Goal: Information Seeking & Learning: Learn about a topic

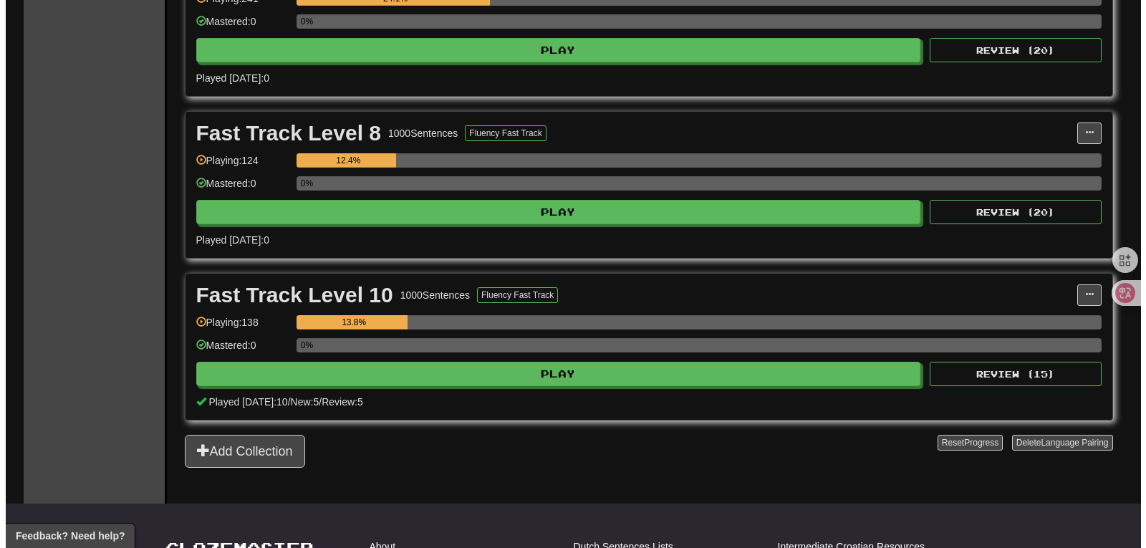
scroll to position [585, 0]
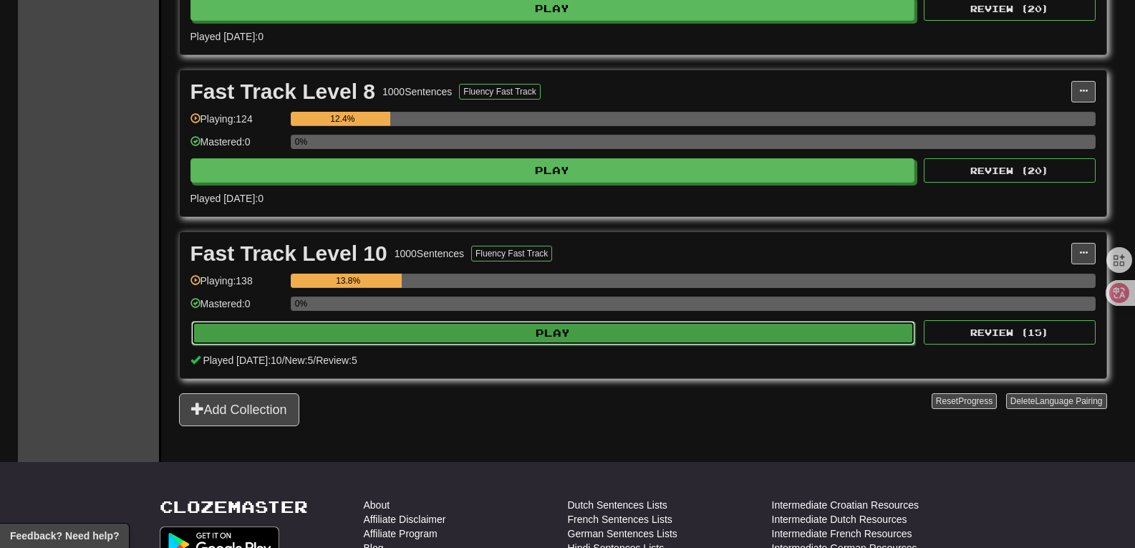
click at [595, 342] on button "Play" at bounding box center [553, 333] width 725 height 24
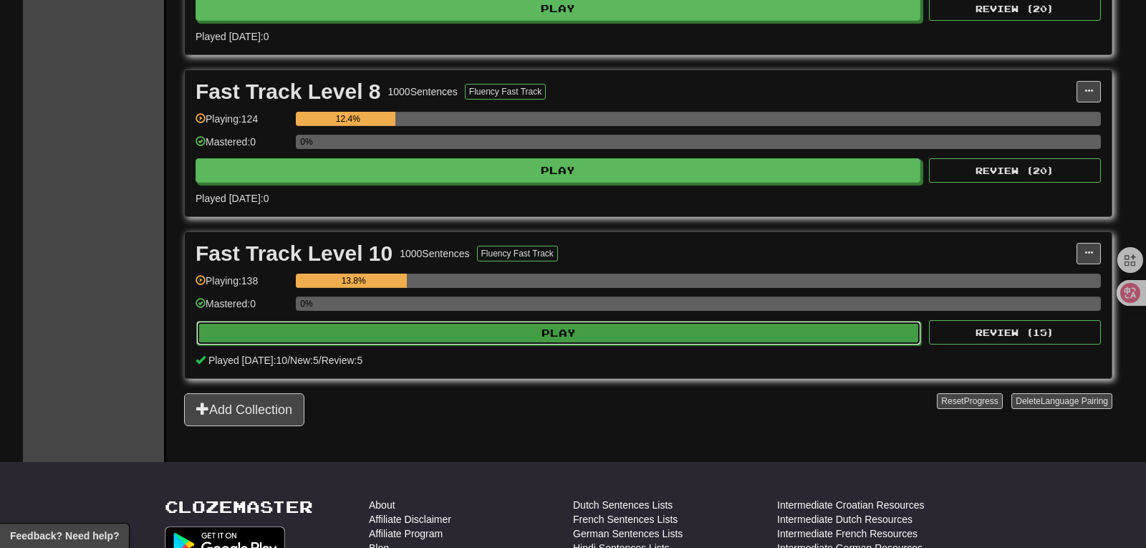
select select "**"
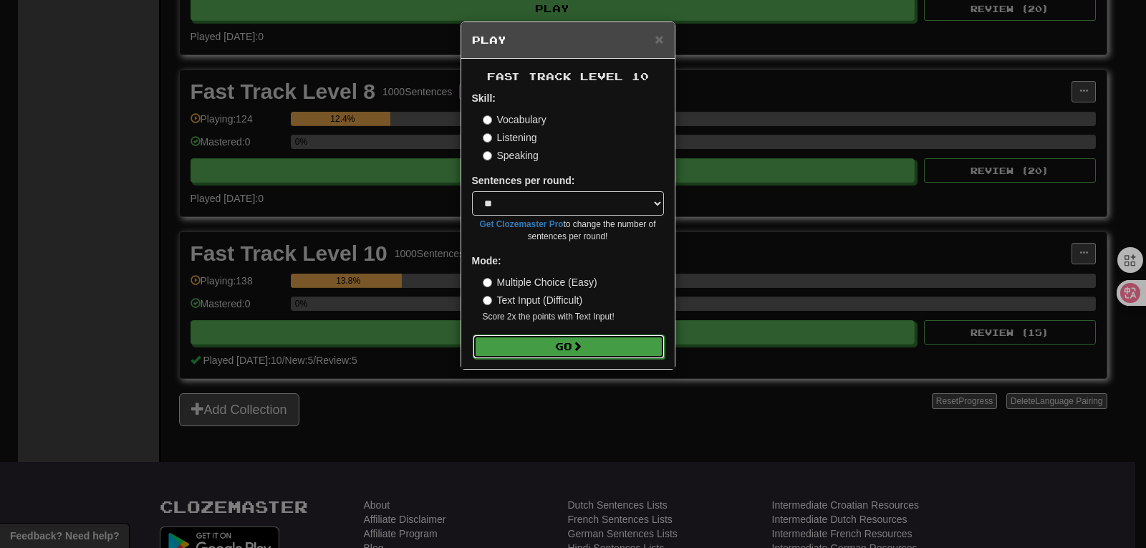
click at [585, 352] on button "Go" at bounding box center [569, 347] width 192 height 24
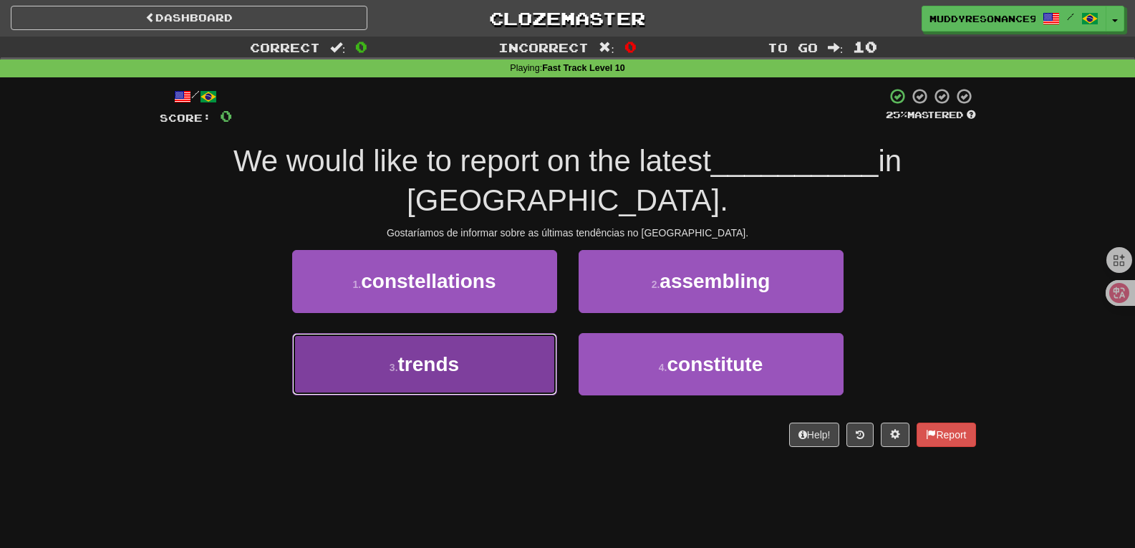
click at [514, 333] on button "3 . trends" at bounding box center [424, 364] width 265 height 62
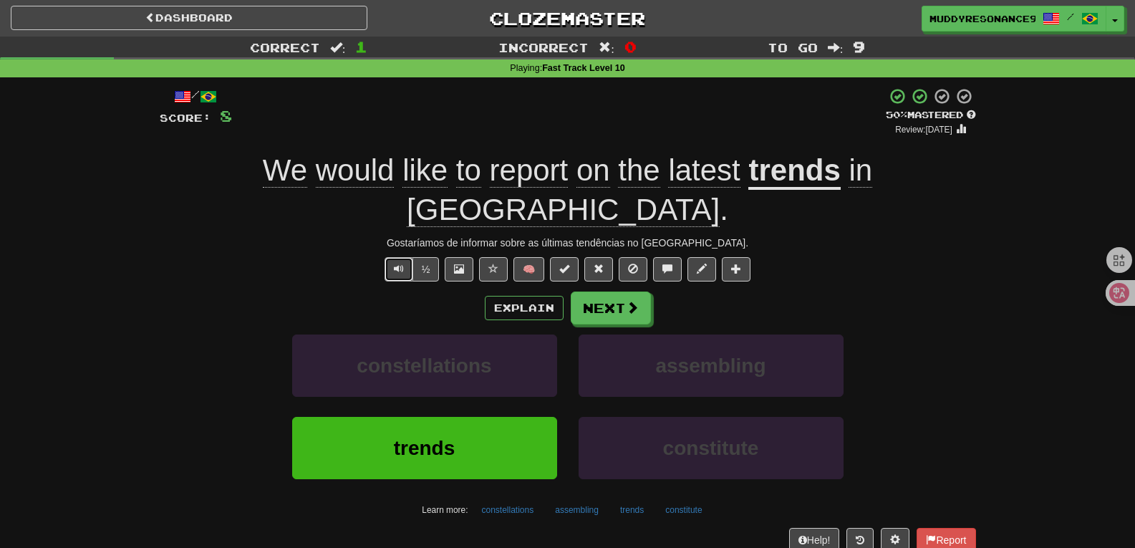
click at [395, 264] on span "Text-to-speech controls" at bounding box center [399, 269] width 10 height 10
click at [619, 292] on button "Next" at bounding box center [612, 308] width 80 height 33
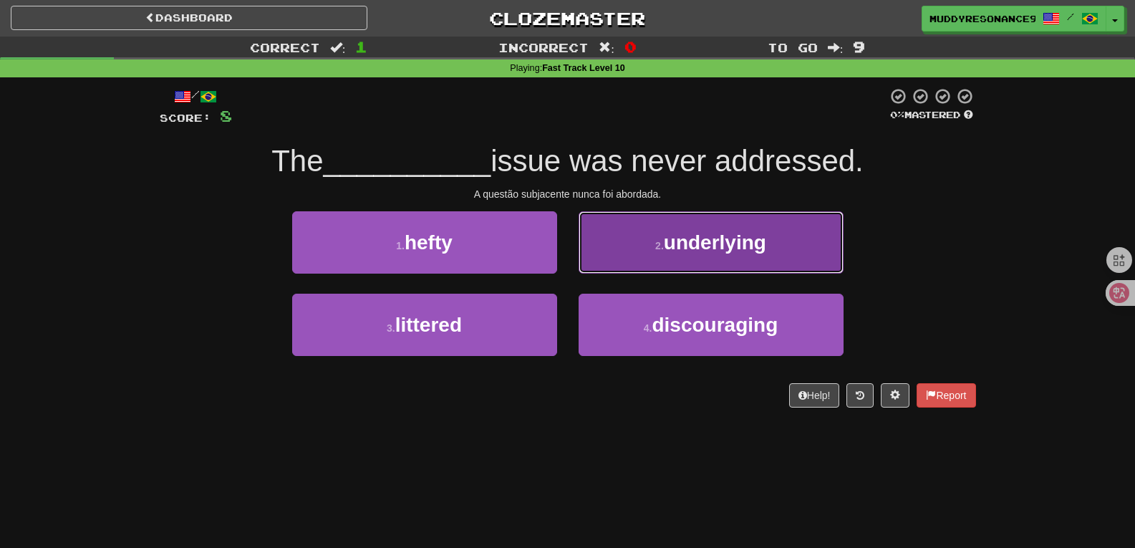
click at [660, 257] on button "2 . underlying" at bounding box center [711, 242] width 265 height 62
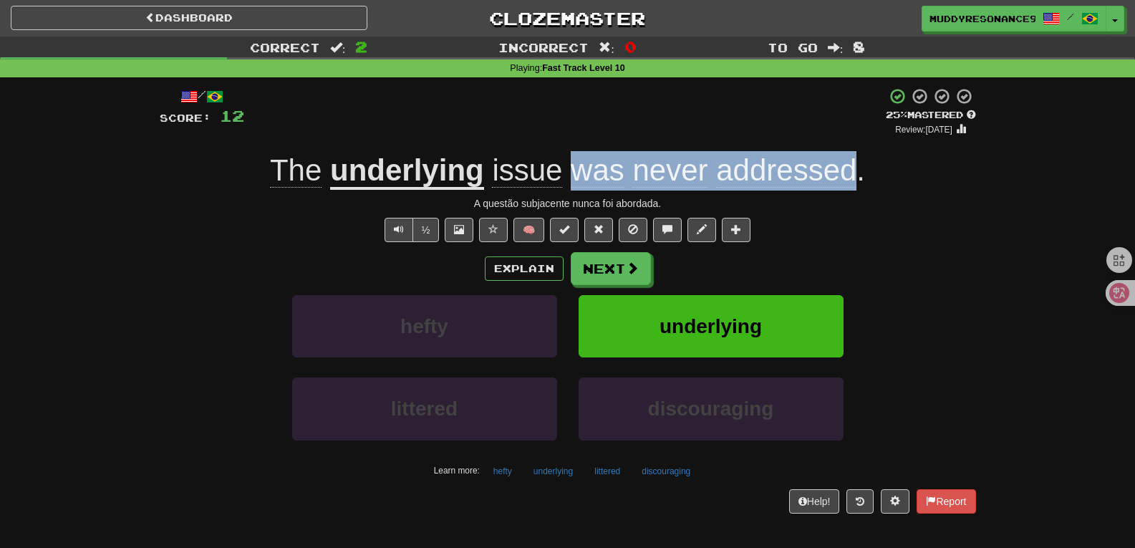
drag, startPoint x: 569, startPoint y: 175, endPoint x: 851, endPoint y: 179, distance: 282.3
click at [851, 179] on span "issue was never addressed ." at bounding box center [674, 170] width 381 height 34
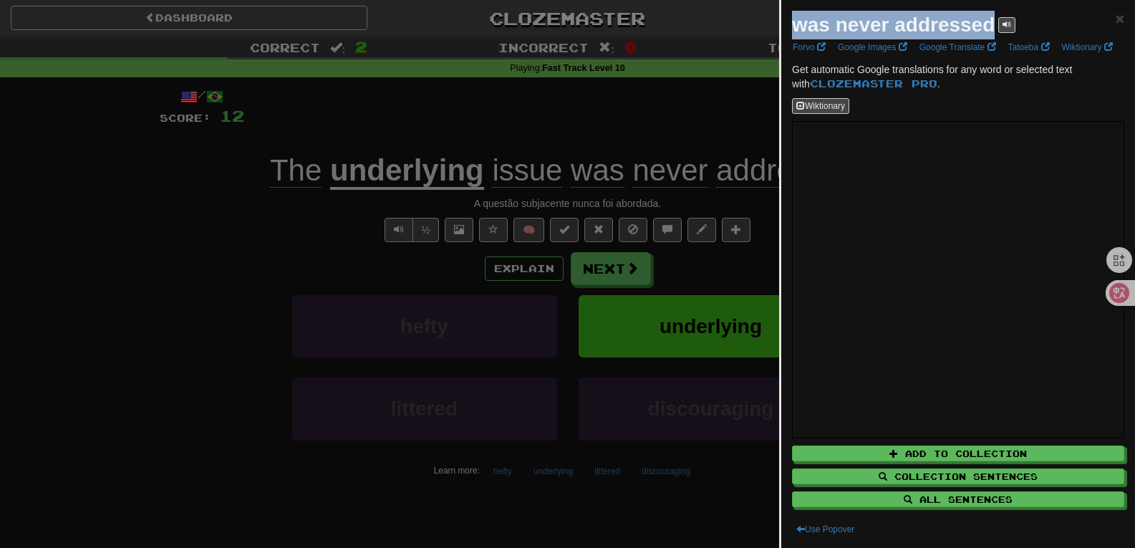
drag, startPoint x: 991, startPoint y: 22, endPoint x: 791, endPoint y: 27, distance: 200.6
click at [791, 27] on div "was never addressed × Forvo Google Images Google Translate Tatoeba Wiktionary G…" at bounding box center [959, 274] width 354 height 548
copy strong "was never addressed"
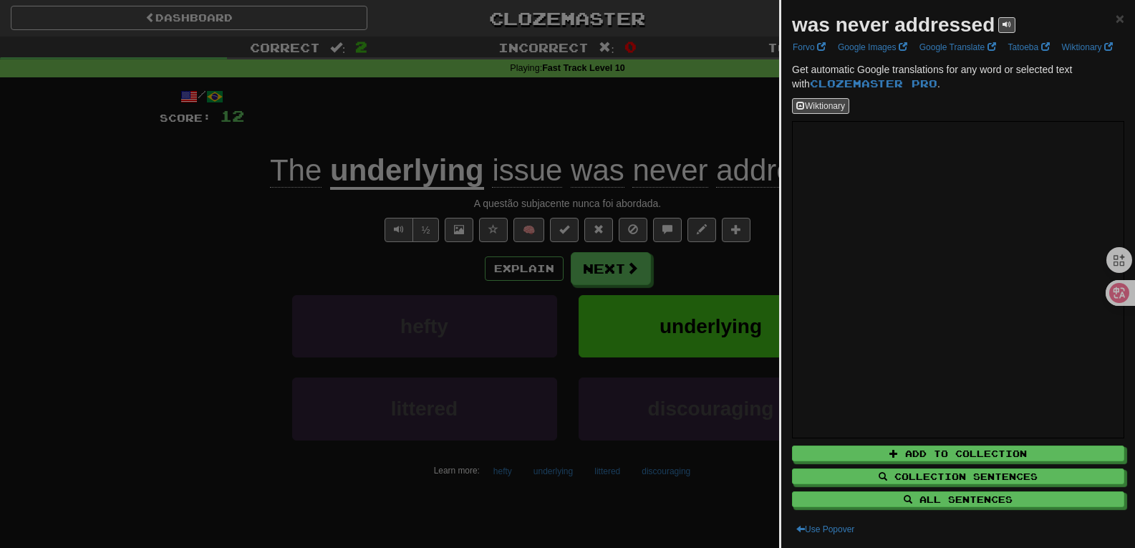
click at [686, 222] on div at bounding box center [567, 274] width 1135 height 548
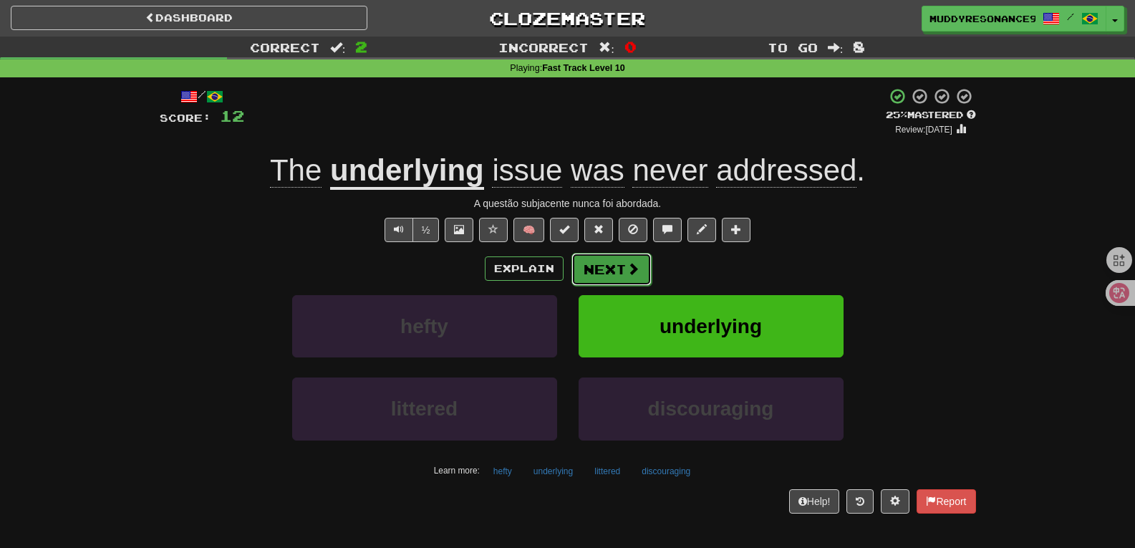
click at [630, 269] on span at bounding box center [633, 268] width 13 height 13
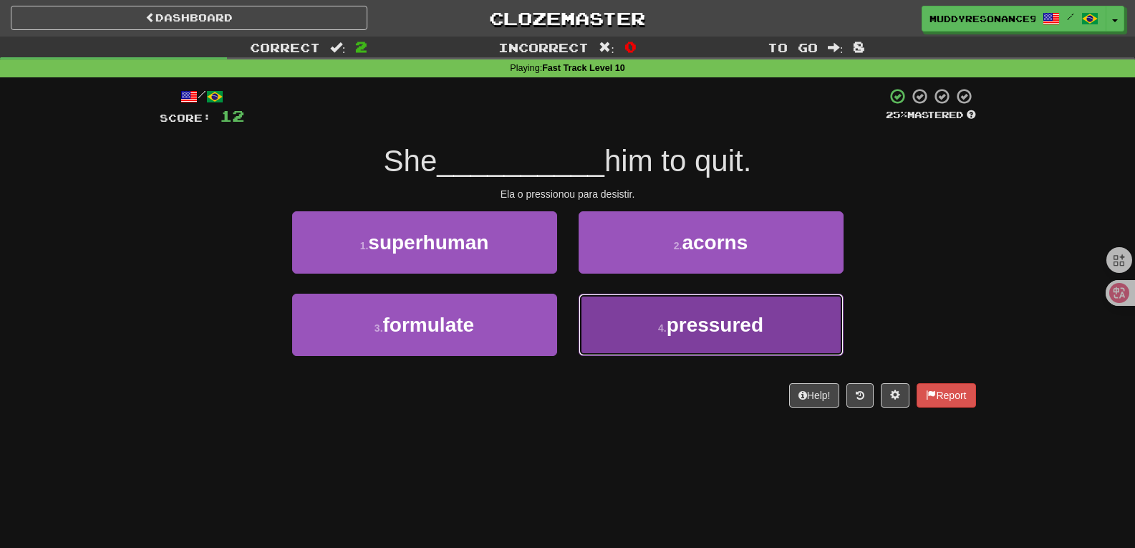
click at [718, 319] on span "pressured" at bounding box center [715, 325] width 97 height 22
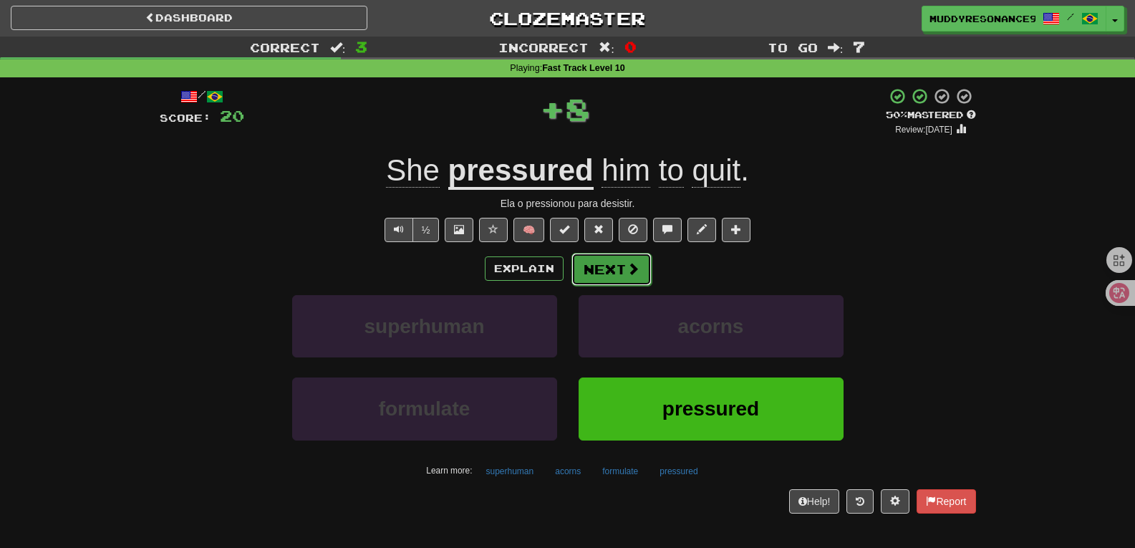
click at [627, 274] on span at bounding box center [633, 268] width 13 height 13
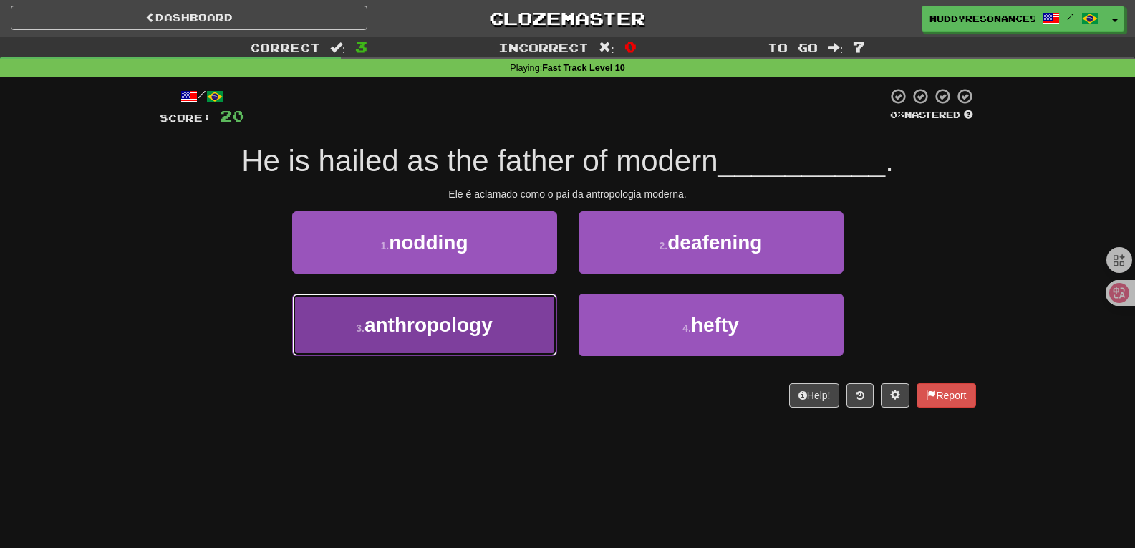
click at [524, 328] on button "3 . anthropology" at bounding box center [424, 325] width 265 height 62
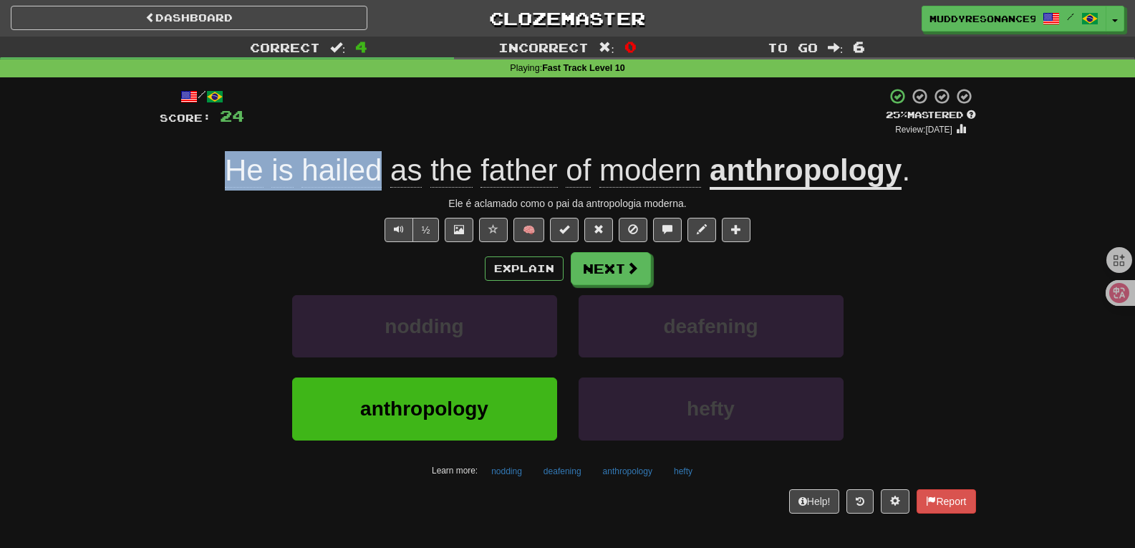
drag, startPoint x: 384, startPoint y: 165, endPoint x: 226, endPoint y: 155, distance: 157.9
click at [226, 155] on span "He is hailed as the father of modern" at bounding box center [467, 170] width 485 height 34
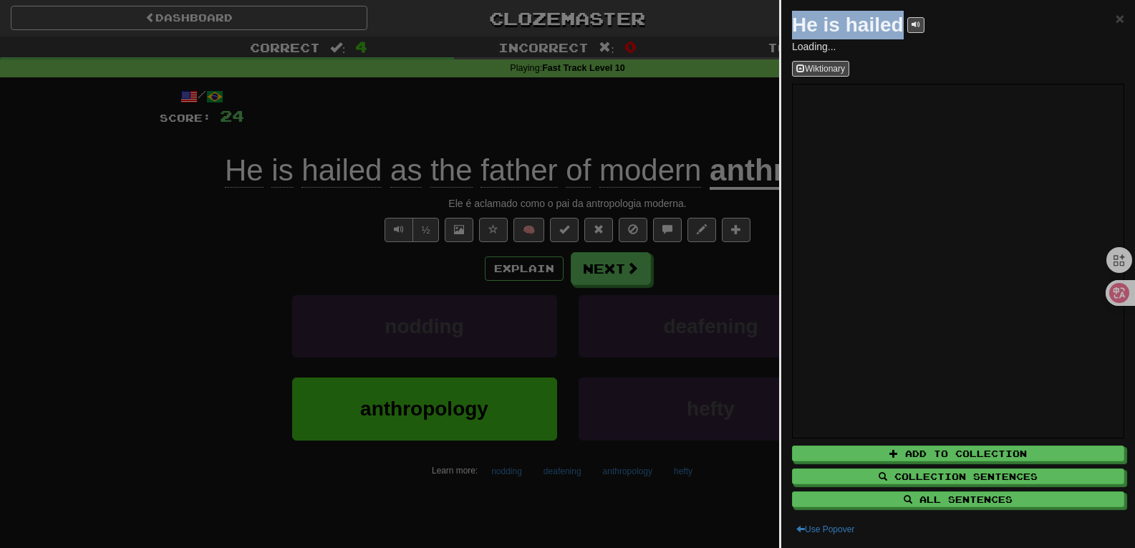
drag, startPoint x: 902, startPoint y: 25, endPoint x: 799, endPoint y: 33, distance: 103.5
click at [799, 33] on strong "He is hailed" at bounding box center [848, 25] width 112 height 22
copy strong "He is hailed"
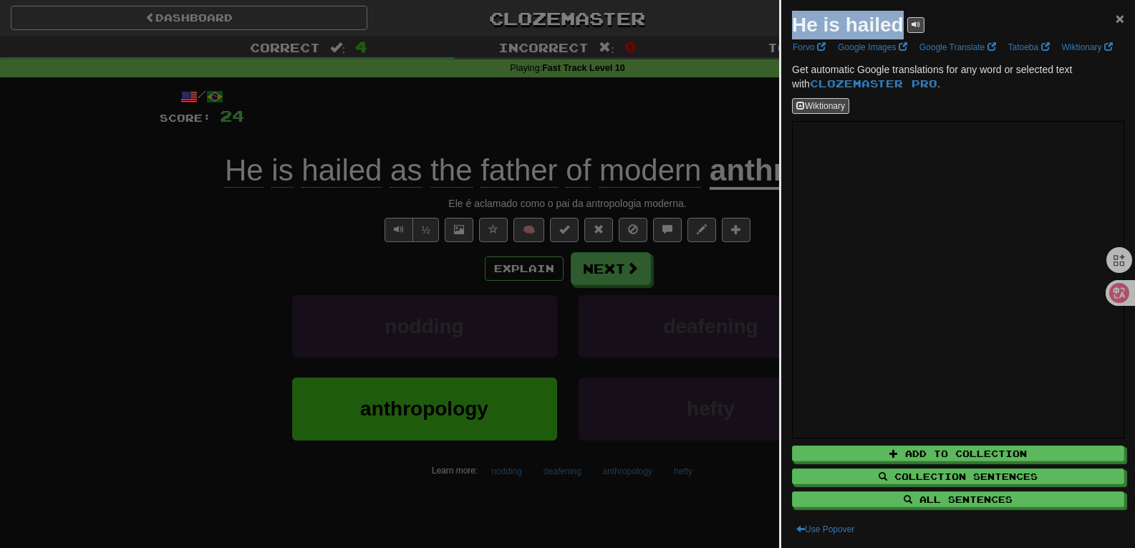
click at [1116, 14] on span "×" at bounding box center [1120, 18] width 9 height 16
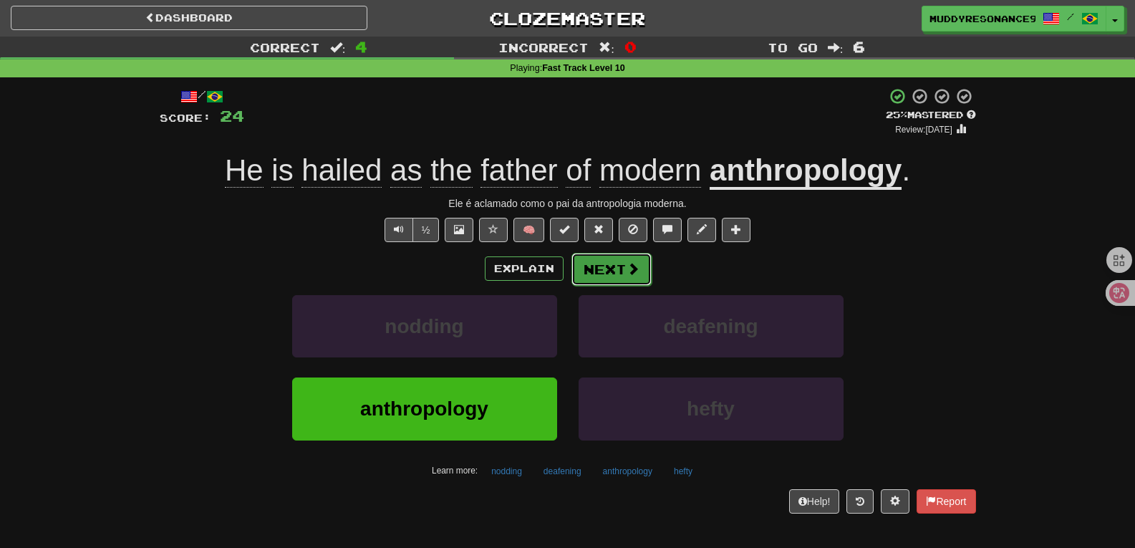
click at [645, 257] on button "Next" at bounding box center [612, 269] width 80 height 33
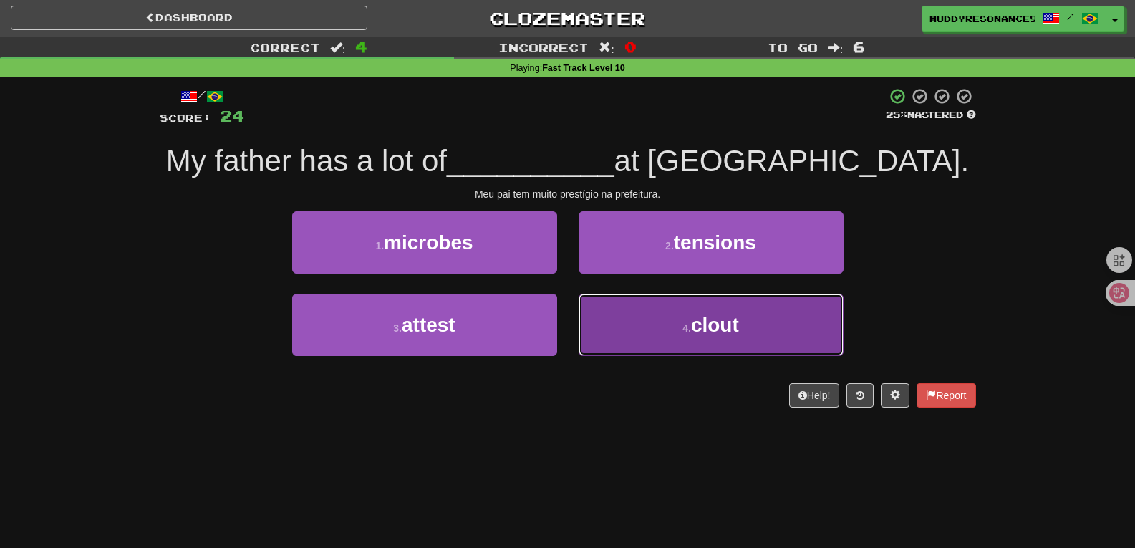
click at [717, 317] on span "clout" at bounding box center [715, 325] width 48 height 22
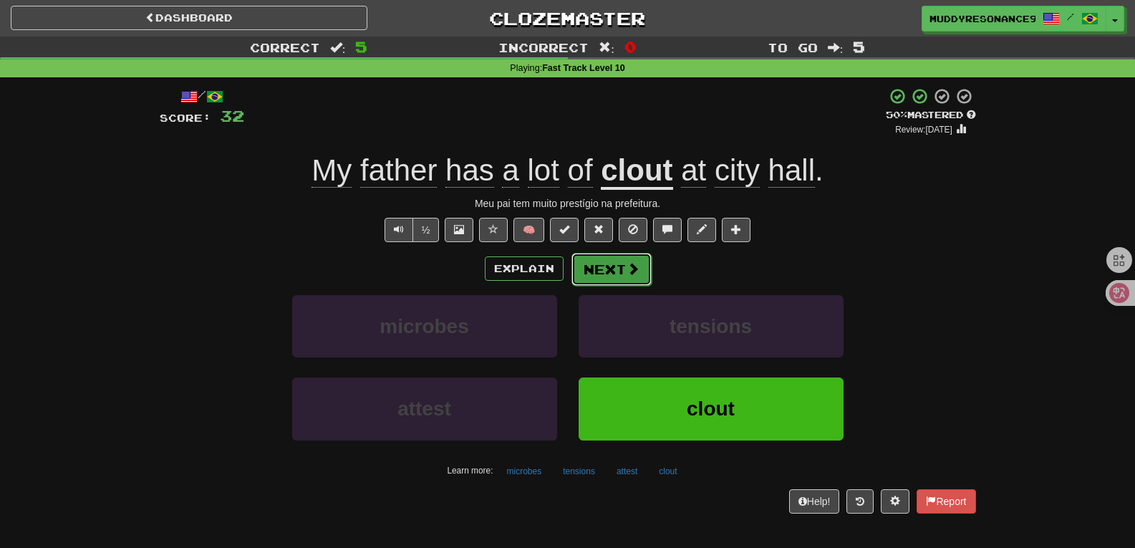
click at [620, 265] on button "Next" at bounding box center [612, 269] width 80 height 33
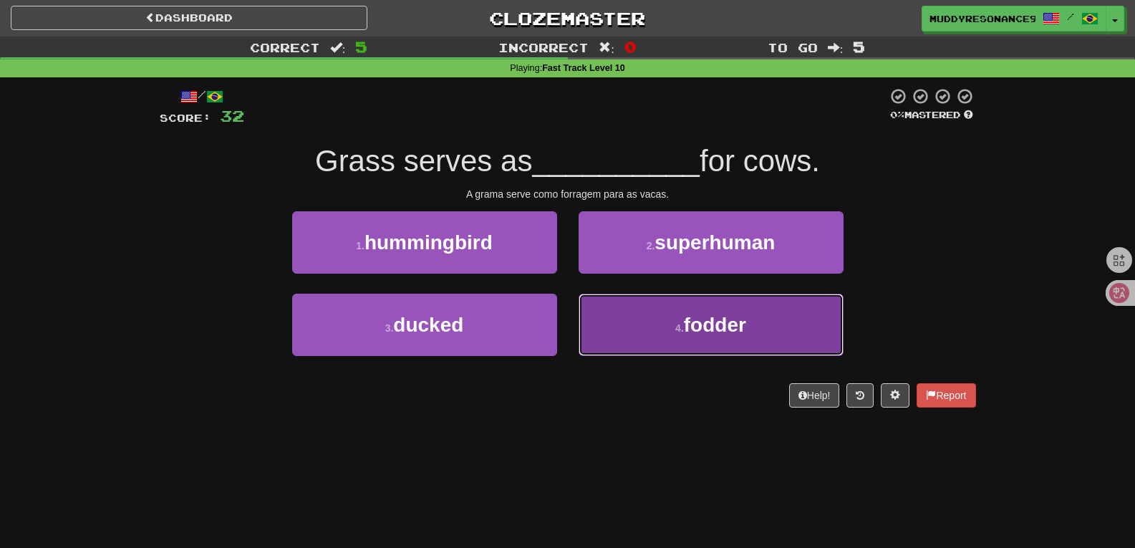
click at [698, 345] on button "4 . fodder" at bounding box center [711, 325] width 265 height 62
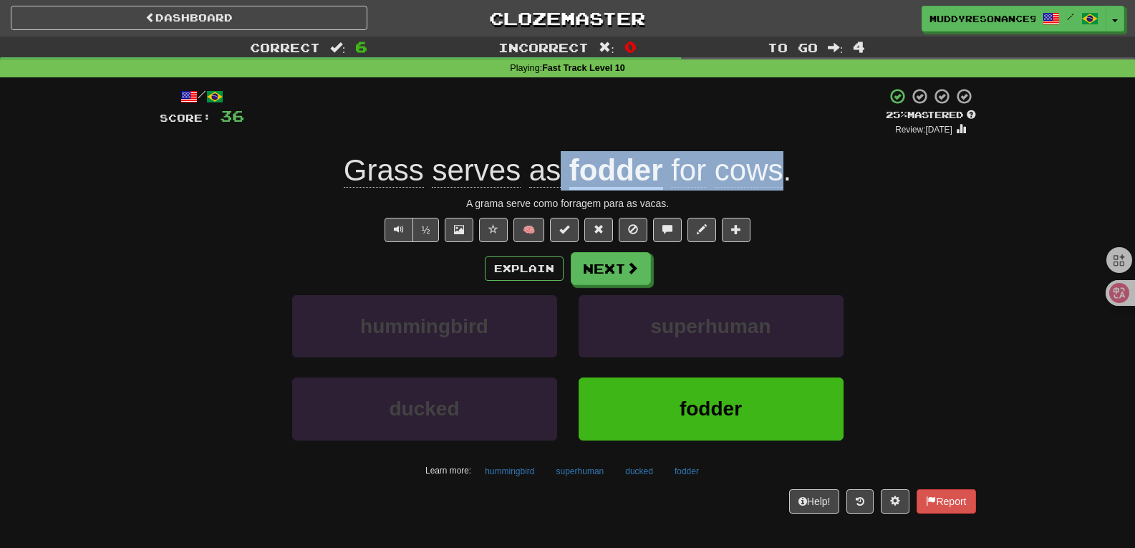
drag, startPoint x: 565, startPoint y: 168, endPoint x: 779, endPoint y: 167, distance: 214.2
click at [779, 167] on div "Grass serves as fodder for cows ." at bounding box center [568, 170] width 817 height 39
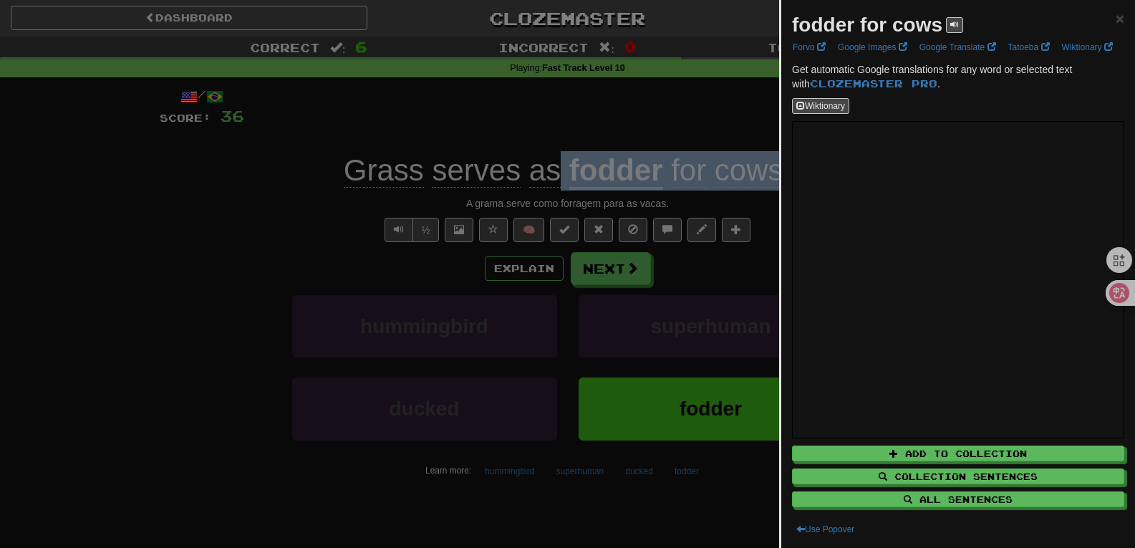
drag, startPoint x: 940, startPoint y: 22, endPoint x: 788, endPoint y: 29, distance: 152.0
click at [788, 29] on div "fodder for cows × Forvo Google Images Google Translate Tatoeba Wiktionary Get a…" at bounding box center [959, 274] width 354 height 548
copy strong "fodder for cows"
click at [1116, 13] on span "×" at bounding box center [1120, 18] width 9 height 16
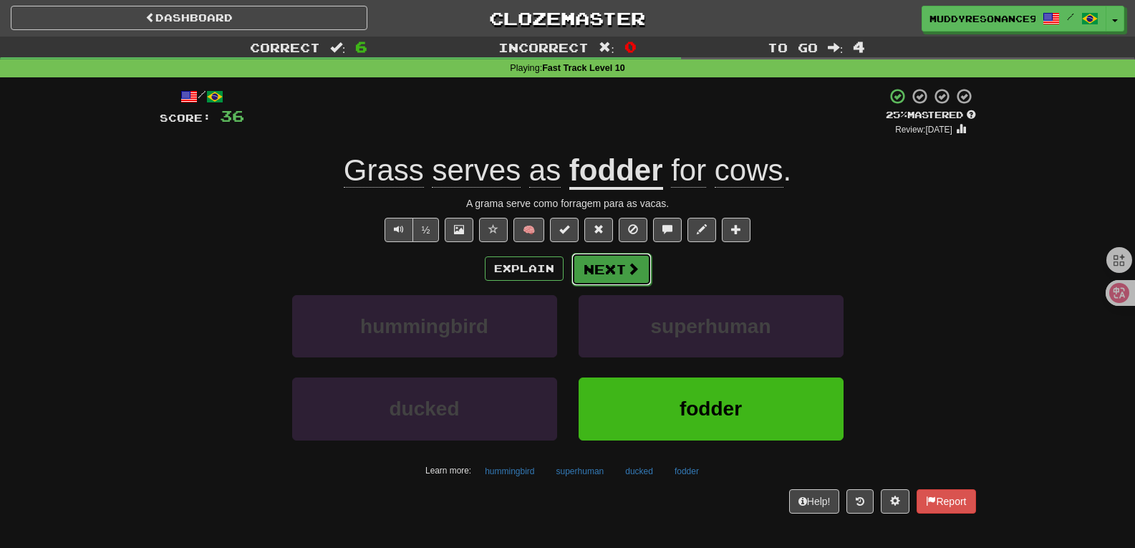
click at [633, 256] on button "Next" at bounding box center [612, 269] width 80 height 33
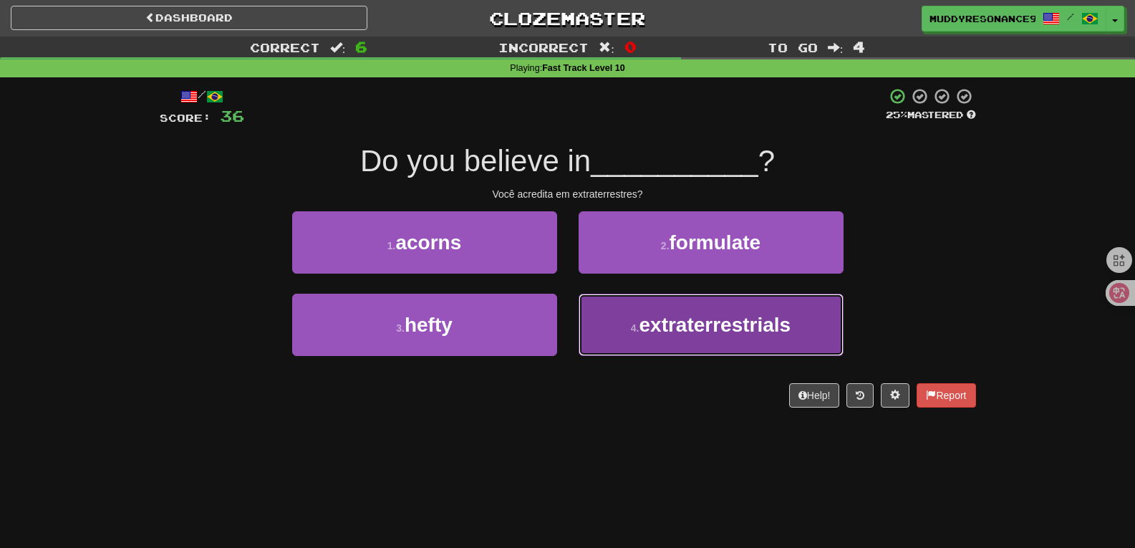
click at [659, 318] on span "extraterrestrials" at bounding box center [715, 325] width 152 height 22
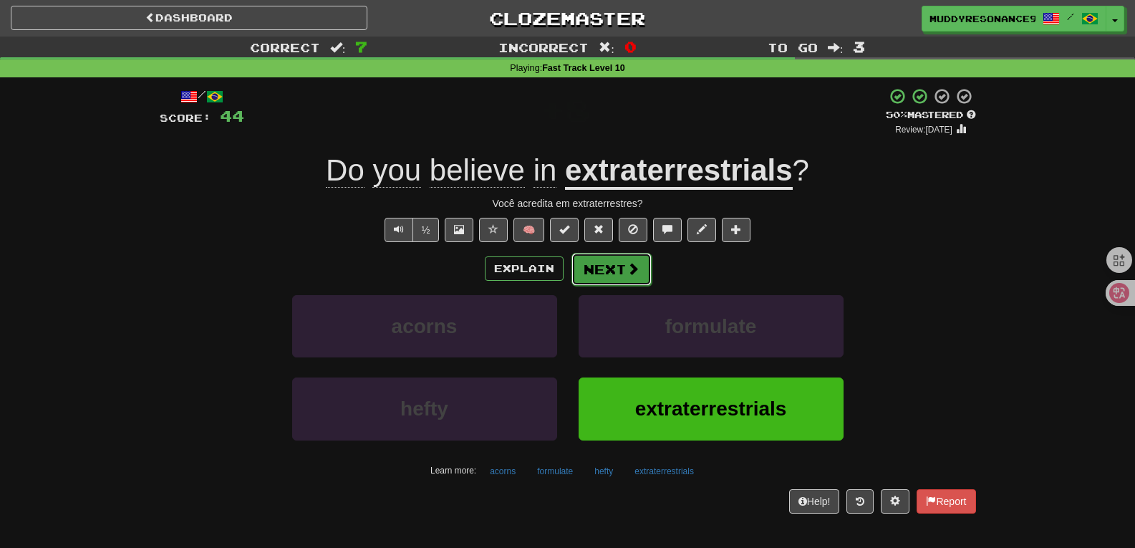
click at [628, 259] on button "Next" at bounding box center [612, 269] width 80 height 33
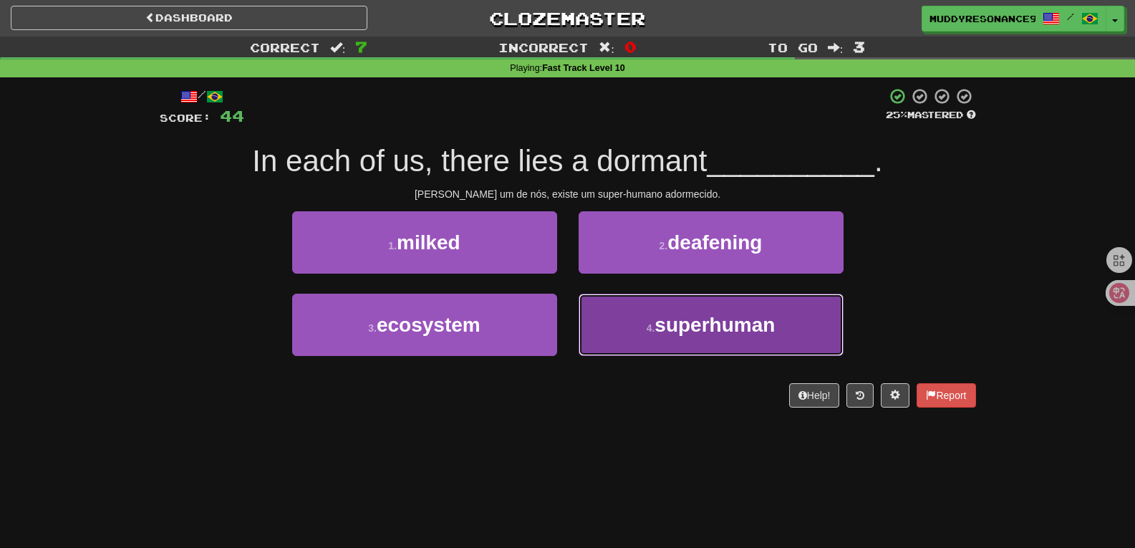
click at [699, 319] on span "superhuman" at bounding box center [715, 325] width 120 height 22
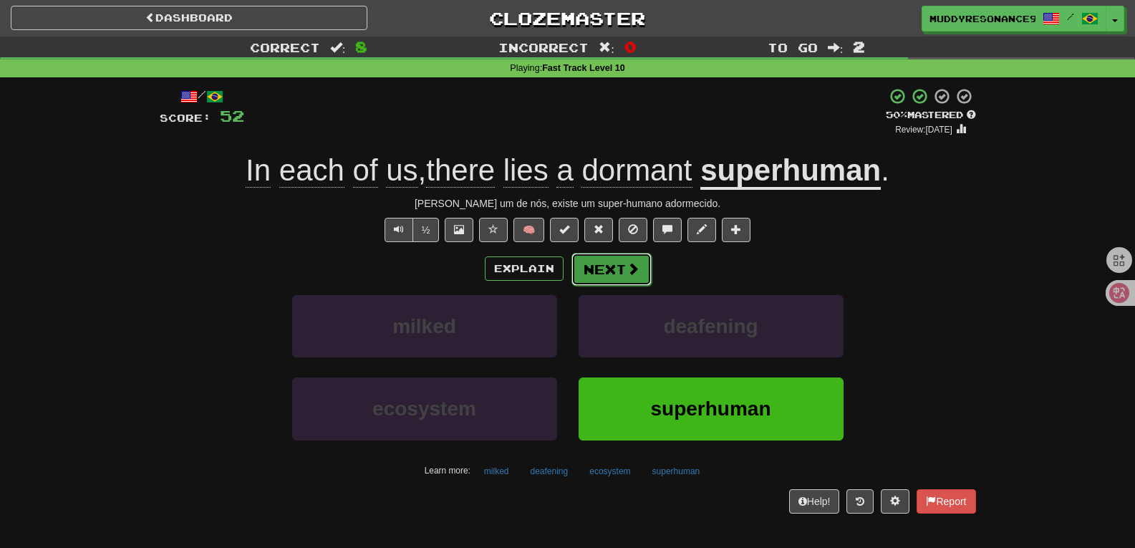
click at [627, 266] on span at bounding box center [633, 268] width 13 height 13
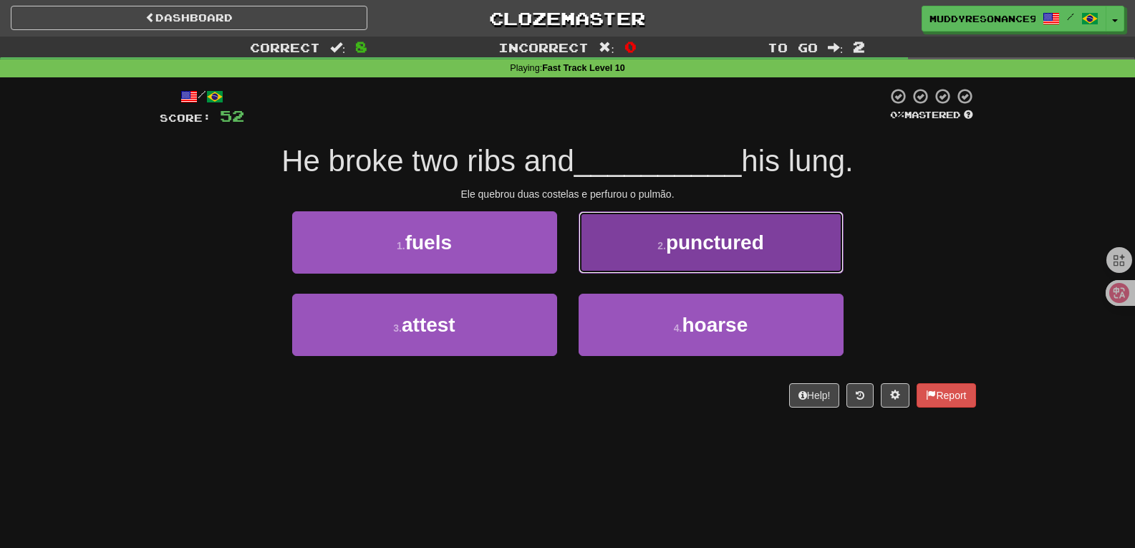
click at [677, 264] on button "2 . punctured" at bounding box center [711, 242] width 265 height 62
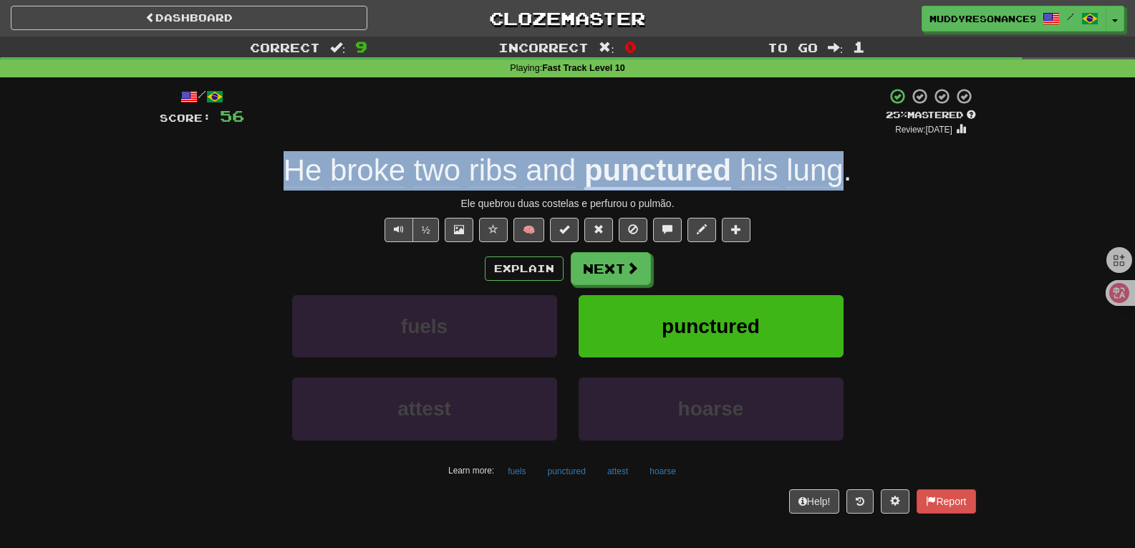
drag, startPoint x: 847, startPoint y: 183, endPoint x: 289, endPoint y: 172, distance: 558.1
click at [289, 172] on div "He broke two ribs and punctured his lung ." at bounding box center [568, 170] width 817 height 39
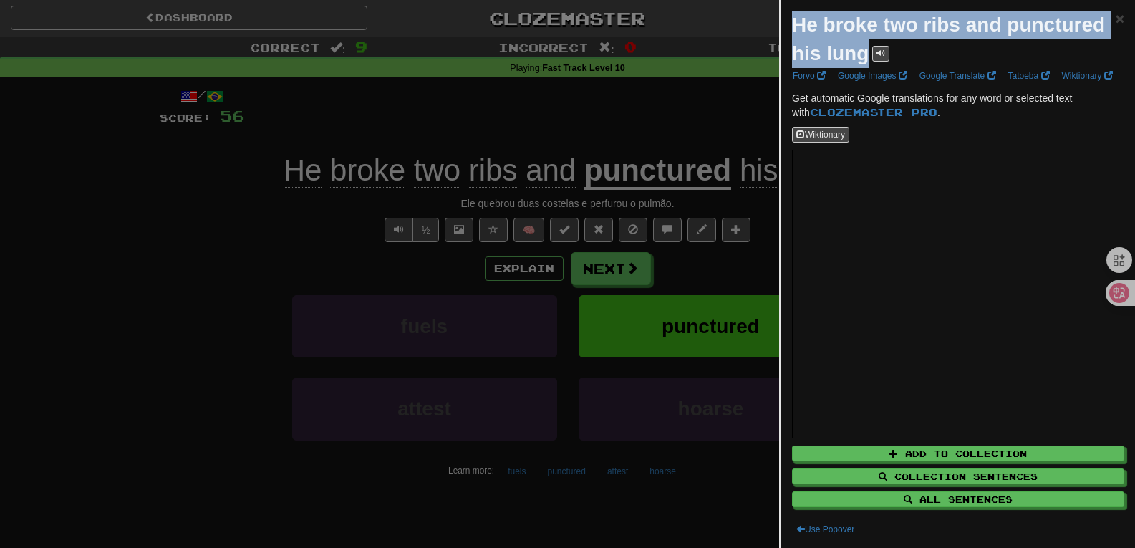
drag, startPoint x: 972, startPoint y: 50, endPoint x: 761, endPoint y: 16, distance: 214.1
click at [761, 16] on body "Dashboard Clozemaster MuddyResonance9166 / Toggle Dropdown Dashboard Leaderboar…" at bounding box center [567, 528] width 1135 height 1057
copy body "He broke two ribs and punctured his lung"
click at [1116, 23] on span "×" at bounding box center [1120, 18] width 9 height 16
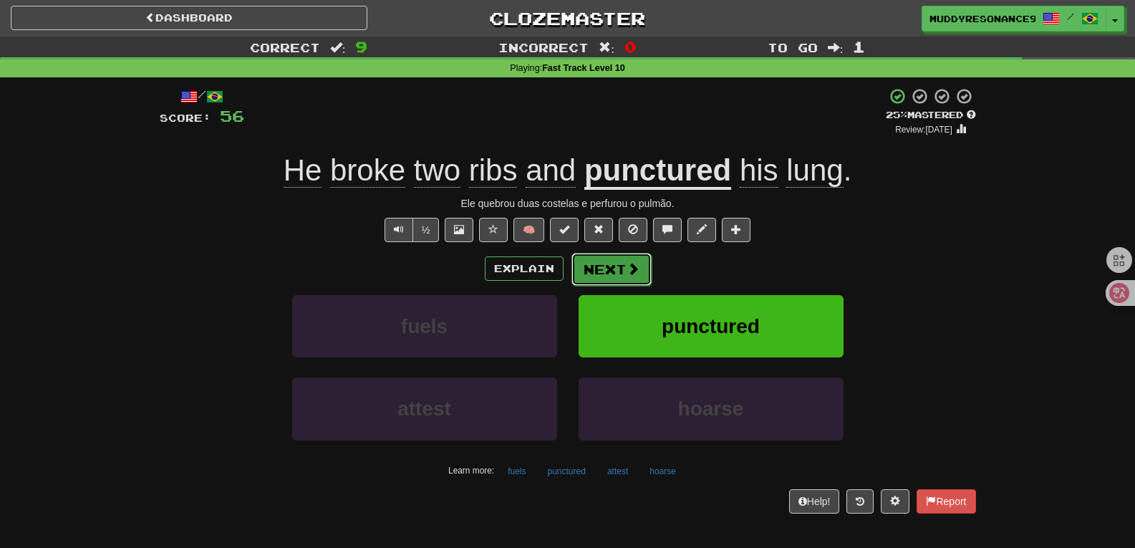
click at [636, 266] on span at bounding box center [633, 268] width 13 height 13
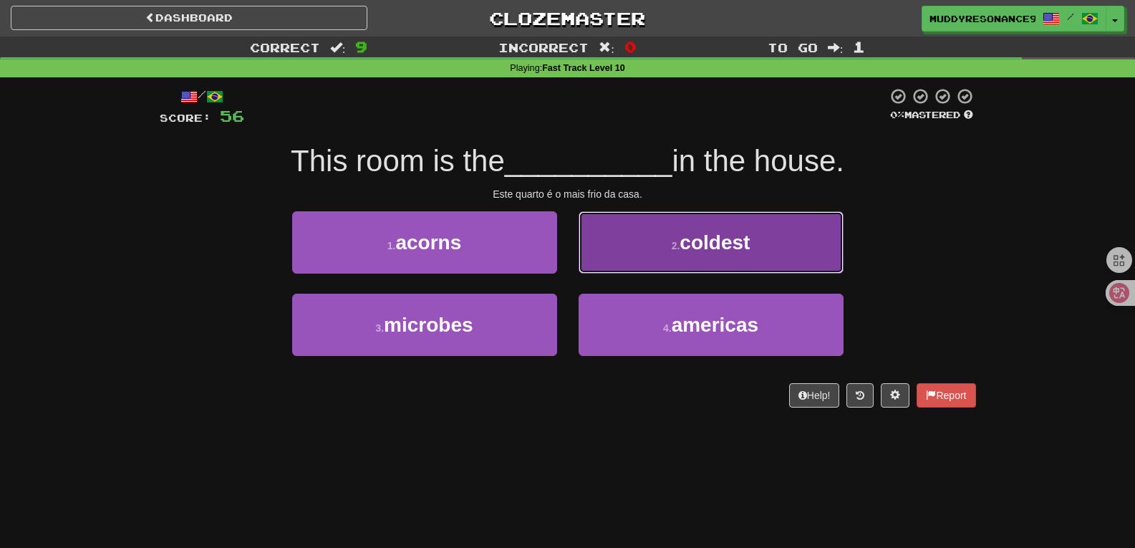
click at [672, 246] on small "2 ." at bounding box center [676, 245] width 9 height 11
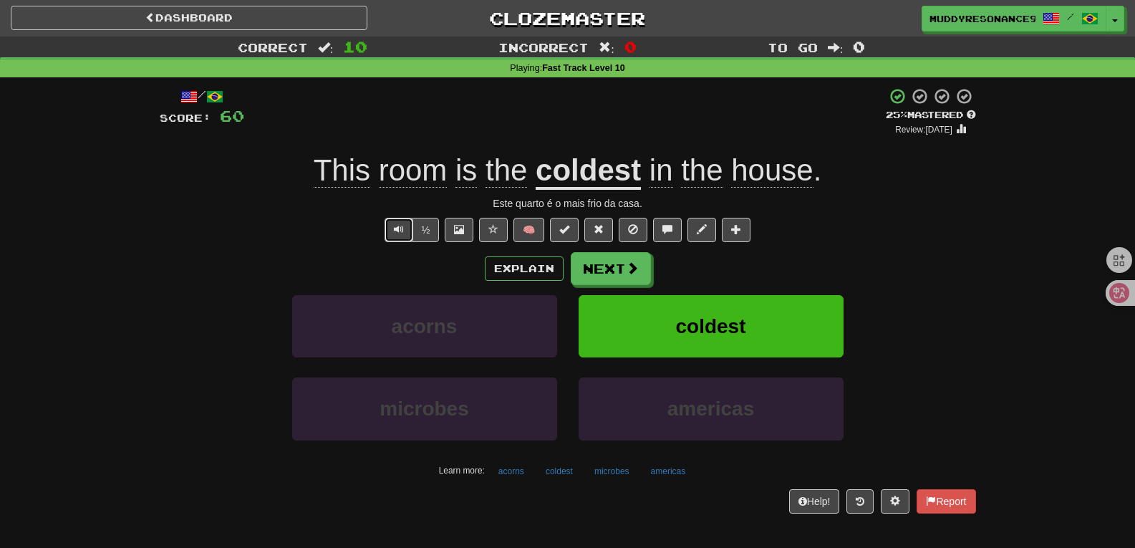
click at [400, 241] on button "Text-to-speech controls" at bounding box center [399, 230] width 29 height 24
click at [618, 270] on button "Next" at bounding box center [612, 269] width 80 height 33
